Goal: Task Accomplishment & Management: Use online tool/utility

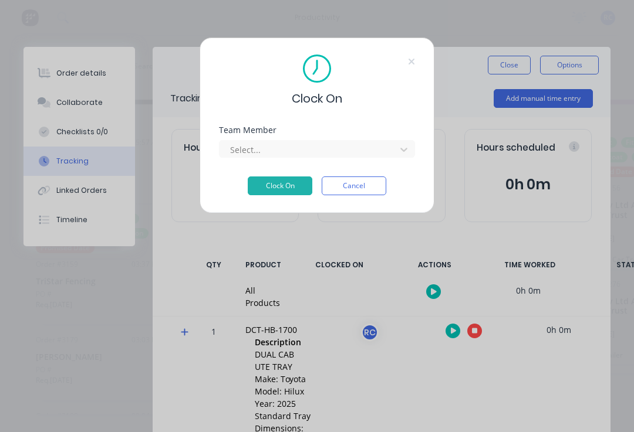
scroll to position [1110, 0]
click at [312, 139] on div "Select..." at bounding box center [317, 147] width 196 height 21
click at [280, 186] on button "Clock On" at bounding box center [280, 186] width 65 height 19
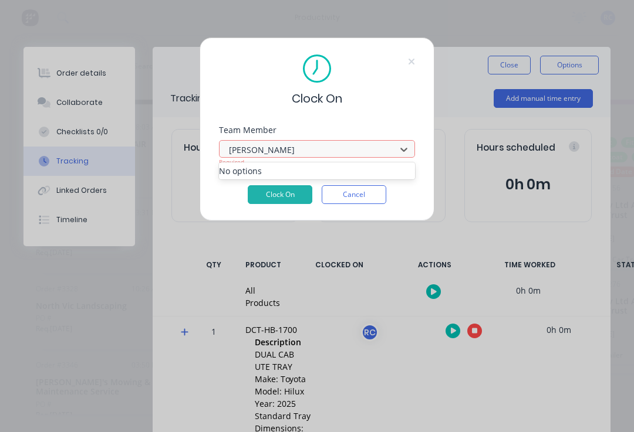
click at [280, 195] on button "Clock On" at bounding box center [280, 194] width 65 height 19
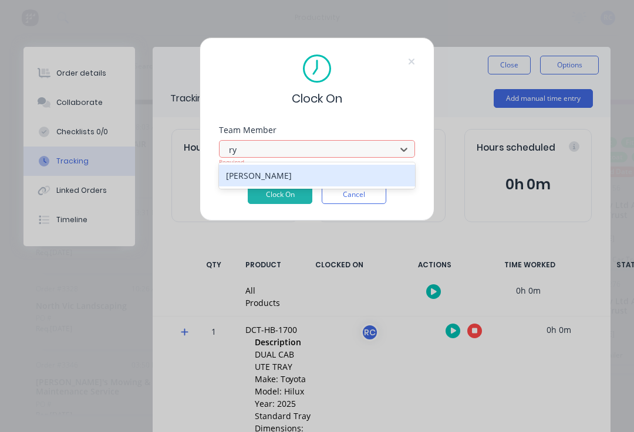
type input "r"
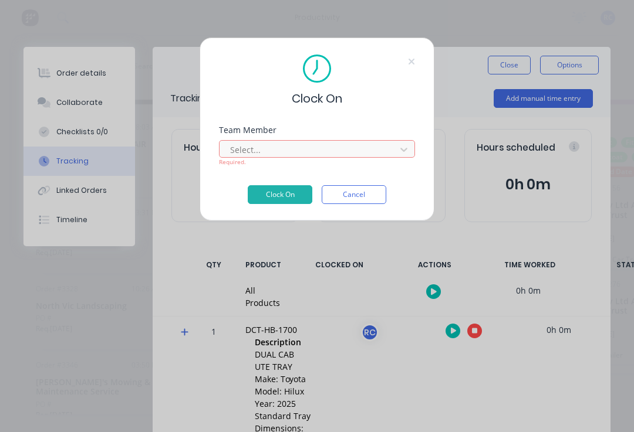
click at [411, 70] on div "Clock On" at bounding box center [317, 81] width 196 height 53
click at [414, 57] on icon at bounding box center [411, 61] width 7 height 9
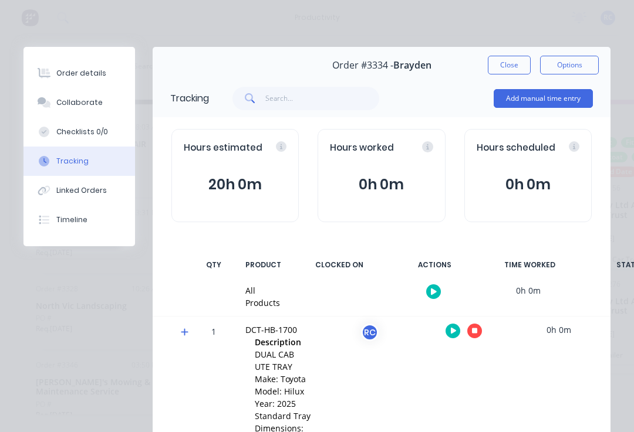
scroll to position [0, 0]
click at [469, 330] on button "button" at bounding box center [474, 331] width 15 height 15
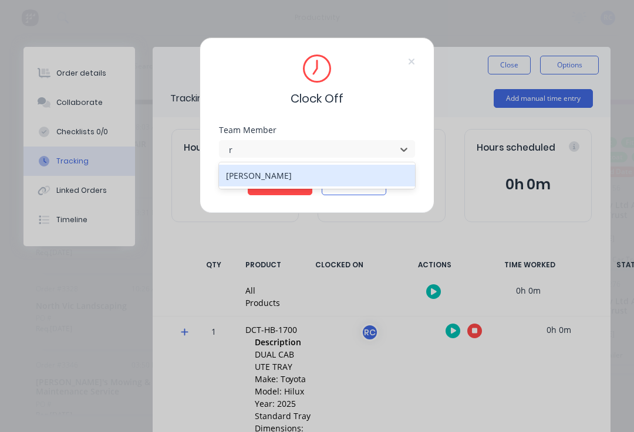
click at [313, 165] on div "[PERSON_NAME]" at bounding box center [317, 176] width 196 height 22
type input "r"
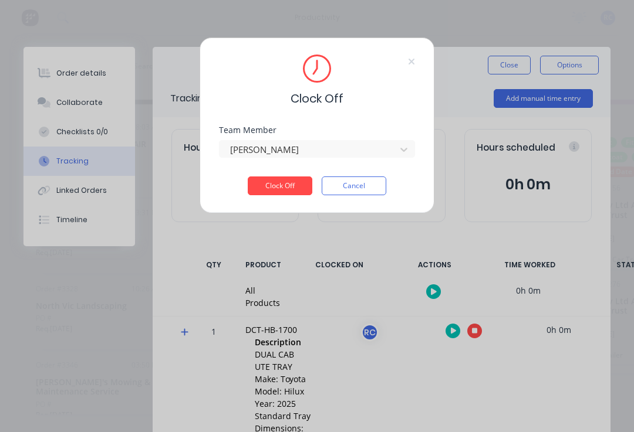
click at [290, 192] on button "Clock Off" at bounding box center [280, 186] width 65 height 19
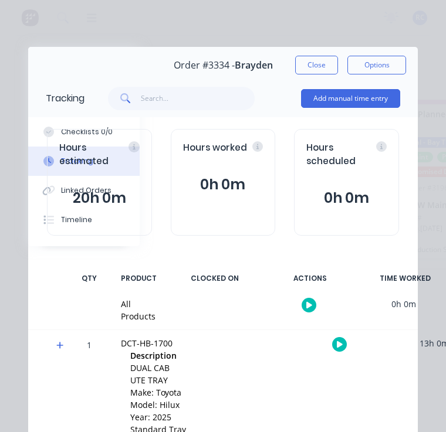
click at [56, 84] on div "Tracking Add manual time entry" at bounding box center [222, 98] width 389 height 38
click at [355, 22] on div "Order details Collaborate Checklists 0/0 Tracking Linked Orders Timeline Order …" at bounding box center [223, 216] width 446 height 432
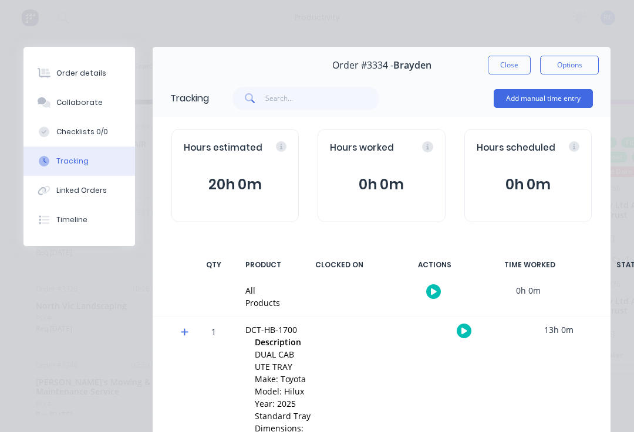
click at [93, 219] on button "Timeline" at bounding box center [78, 219] width 111 height 29
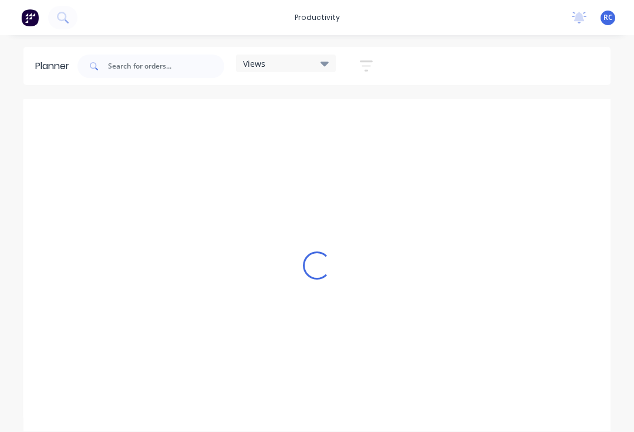
scroll to position [0, 1]
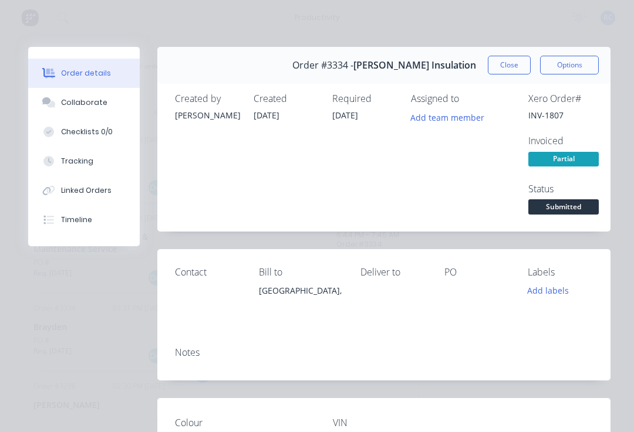
click at [103, 160] on button "Tracking" at bounding box center [83, 161] width 111 height 29
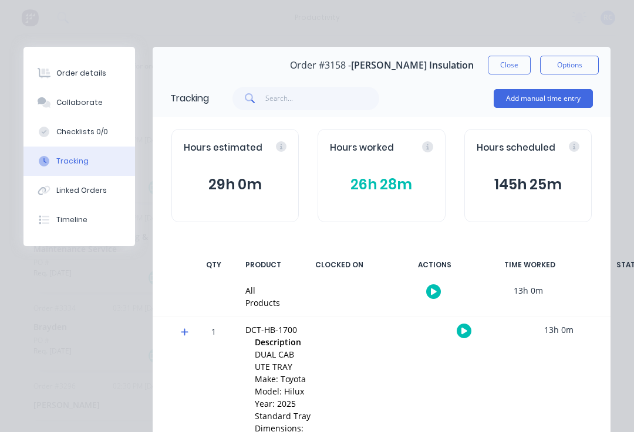
scroll to position [0, 0]
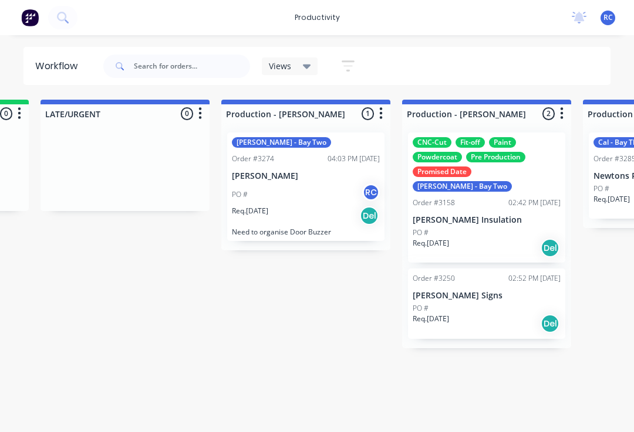
scroll to position [0, 1070]
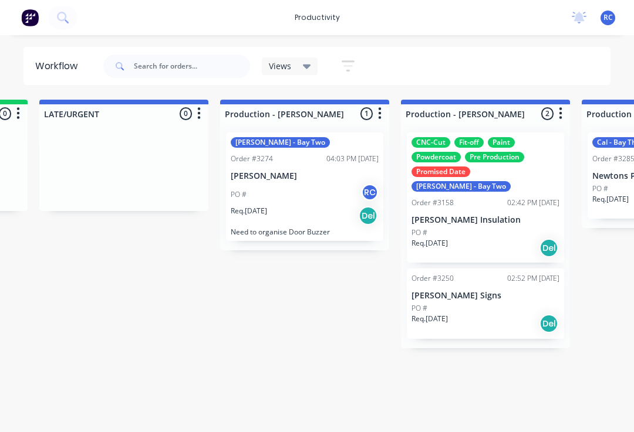
click at [521, 215] on p "[PERSON_NAME] Insulation" at bounding box center [485, 220] width 148 height 10
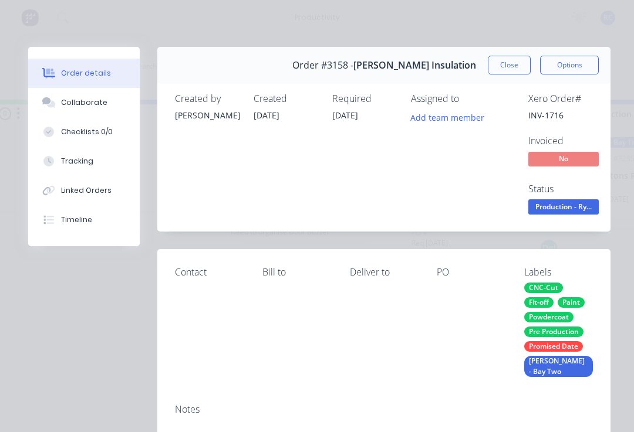
click at [99, 158] on button "Tracking" at bounding box center [83, 161] width 111 height 29
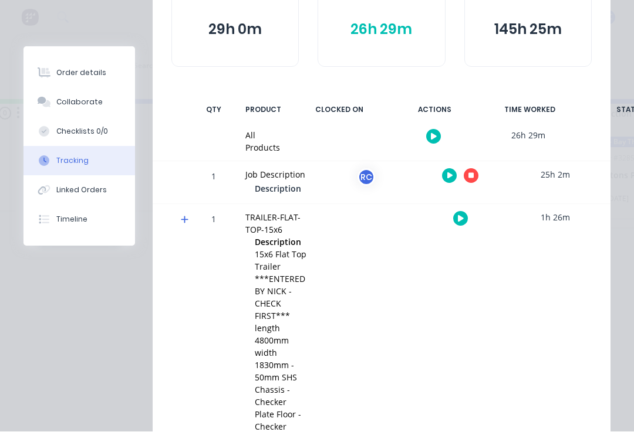
scroll to position [157, 0]
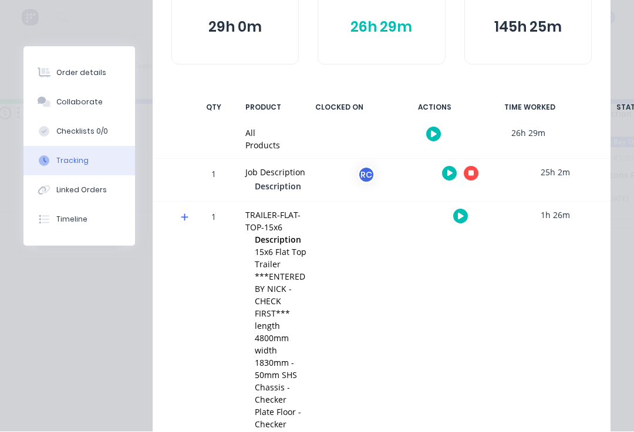
click at [449, 174] on icon "button" at bounding box center [450, 174] width 6 height 8
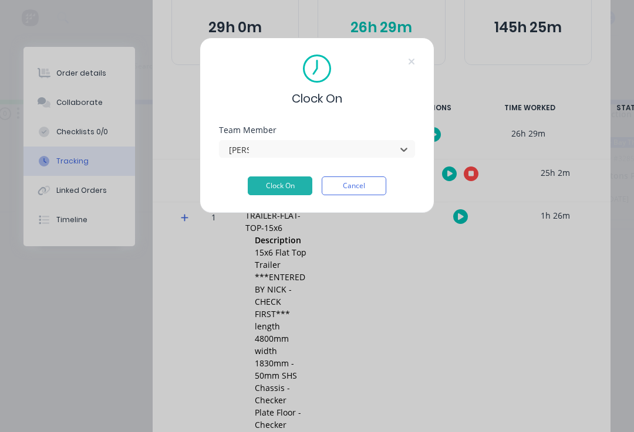
click at [280, 186] on button "Clock On" at bounding box center [280, 186] width 65 height 19
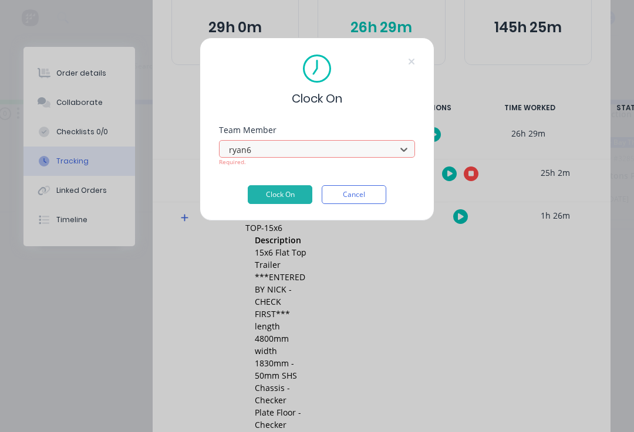
type input "[PERSON_NAME]"
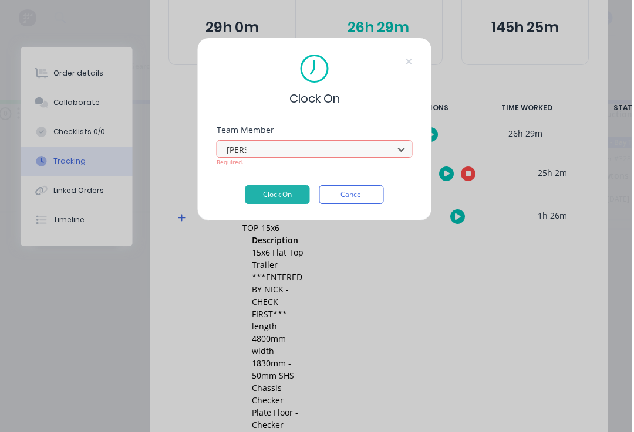
scroll to position [2, 1052]
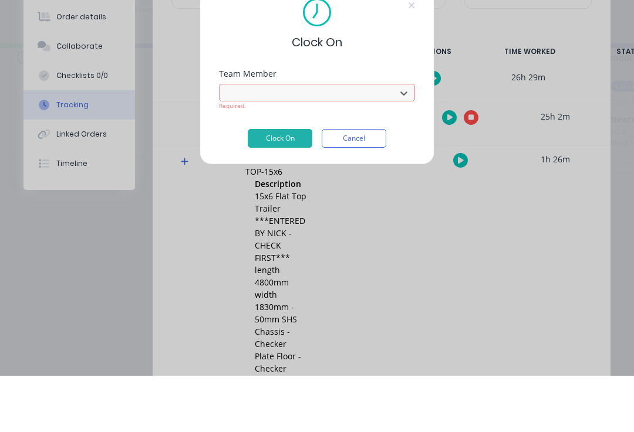
click at [288, 185] on button "Clock On" at bounding box center [280, 194] width 65 height 19
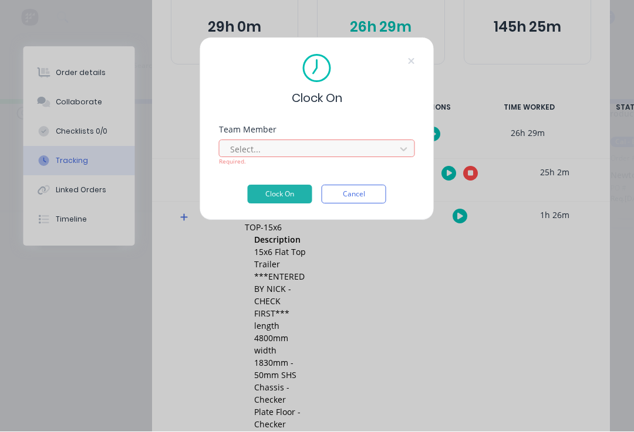
click at [408, 60] on icon at bounding box center [411, 61] width 7 height 9
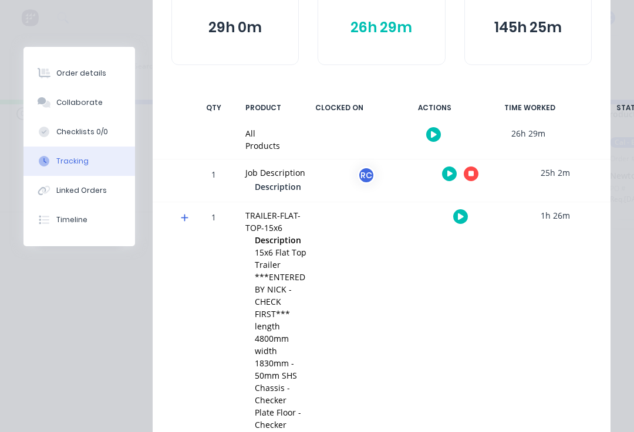
click at [473, 177] on button "button" at bounding box center [470, 174] width 15 height 15
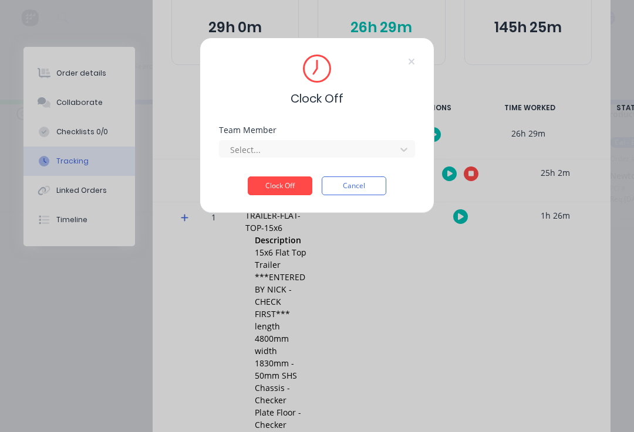
click at [277, 178] on button "Clock Off" at bounding box center [280, 186] width 65 height 19
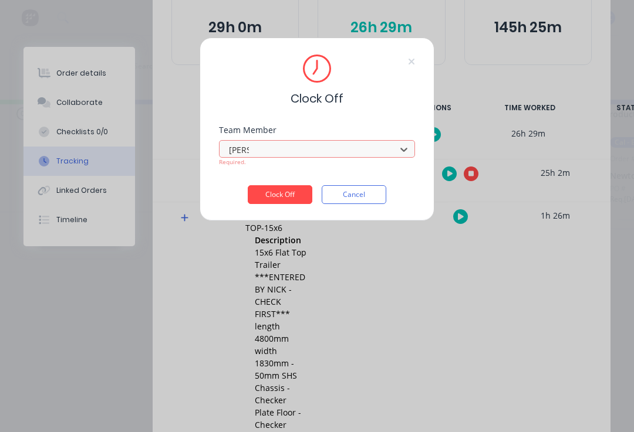
type input "[PERSON_NAME]"
click at [277, 191] on button "Clock Off" at bounding box center [280, 194] width 65 height 19
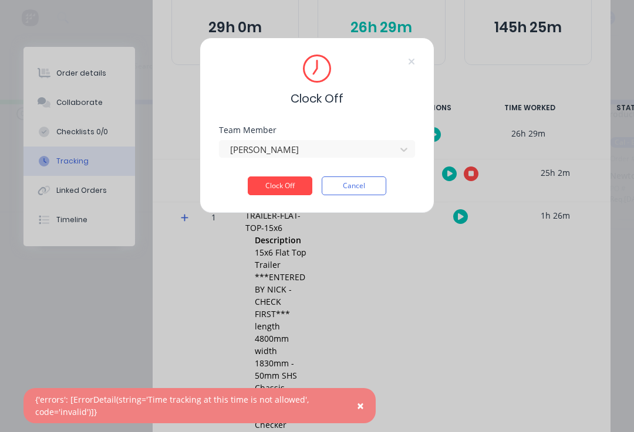
click at [407, 66] on div "Clock Off" at bounding box center [317, 81] width 196 height 53
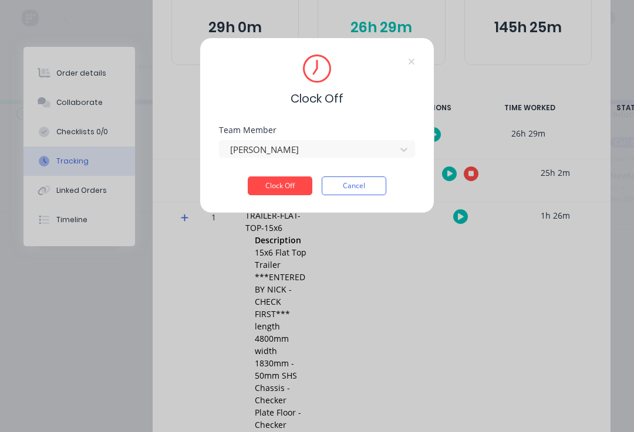
click at [409, 61] on icon at bounding box center [411, 61] width 7 height 9
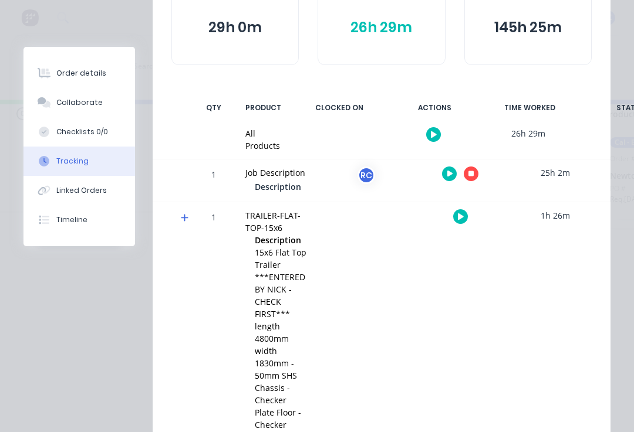
click at [459, 221] on button "button" at bounding box center [460, 216] width 15 height 15
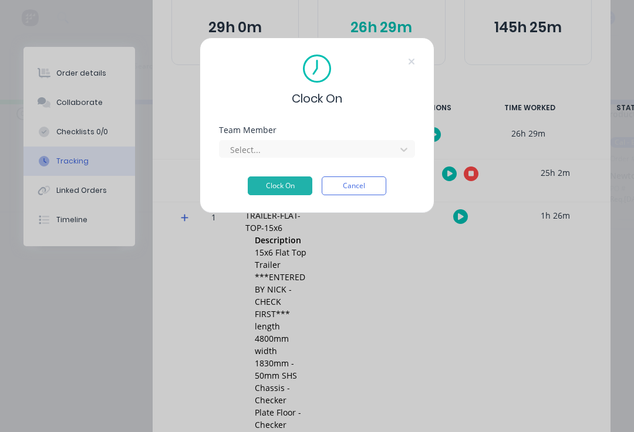
click at [298, 143] on div at bounding box center [309, 150] width 161 height 15
type input "[PERSON_NAME]"
click at [281, 187] on button "Clock On" at bounding box center [280, 186] width 65 height 19
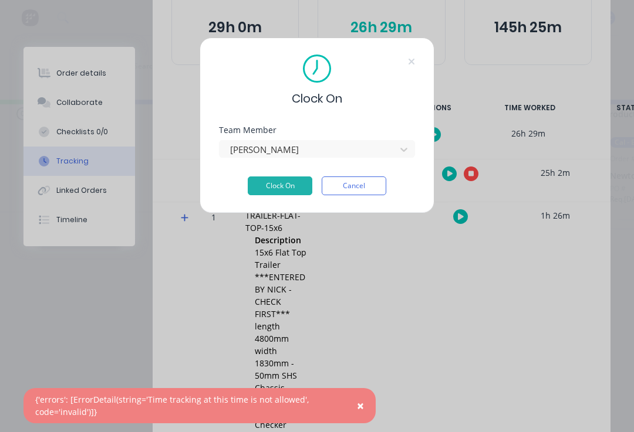
click at [287, 185] on button "Clock On" at bounding box center [280, 186] width 65 height 19
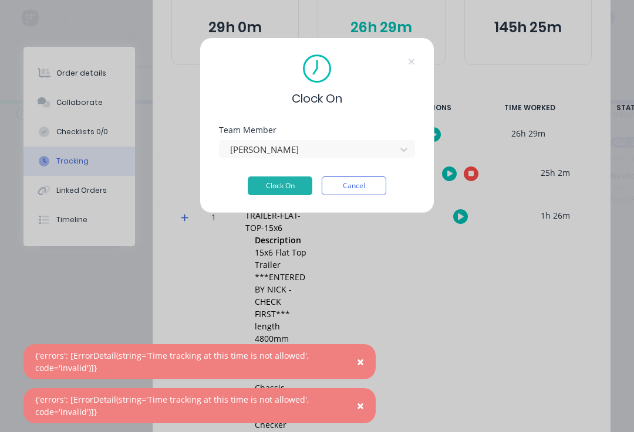
click at [409, 66] on icon at bounding box center [411, 61] width 7 height 9
